Goal: Navigation & Orientation: Find specific page/section

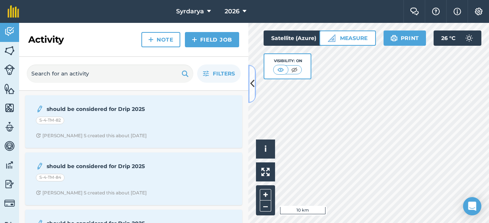
click at [254, 87] on button at bounding box center [252, 84] width 8 height 38
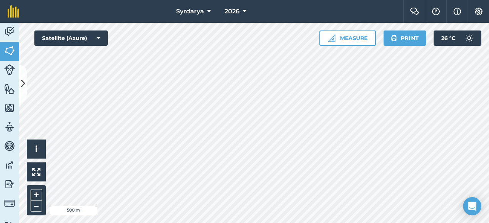
click at [219, 21] on div "Syrdarya 2026 Farm Chat Help Info Settings Syrdarya - 2026 Reproduced with the …" at bounding box center [244, 111] width 489 height 223
click at [198, 223] on html "Syrdarya 2026 Farm Chat Help Info Settings Syrdarya - 2026 Reproduced with the …" at bounding box center [244, 111] width 489 height 223
click at [363, 0] on html "Syrdarya 2026 Farm Chat Help Info Settings Syrdarya - 2026 Reproduced with the …" at bounding box center [244, 111] width 489 height 223
click at [293, 223] on html "Syrdarya 2026 Farm Chat Help Info Settings Syrdarya - 2026 Reproduced with the …" at bounding box center [244, 111] width 489 height 223
